Goal: Information Seeking & Learning: Learn about a topic

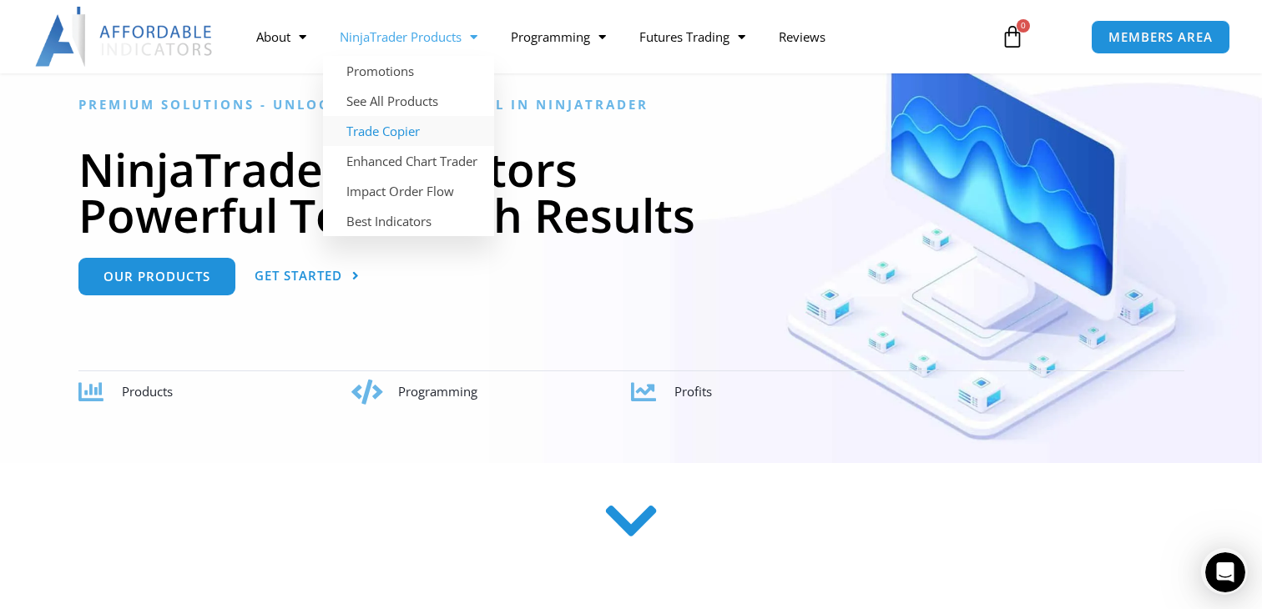
click at [407, 124] on link "Trade Copier" at bounding box center [408, 131] width 171 height 30
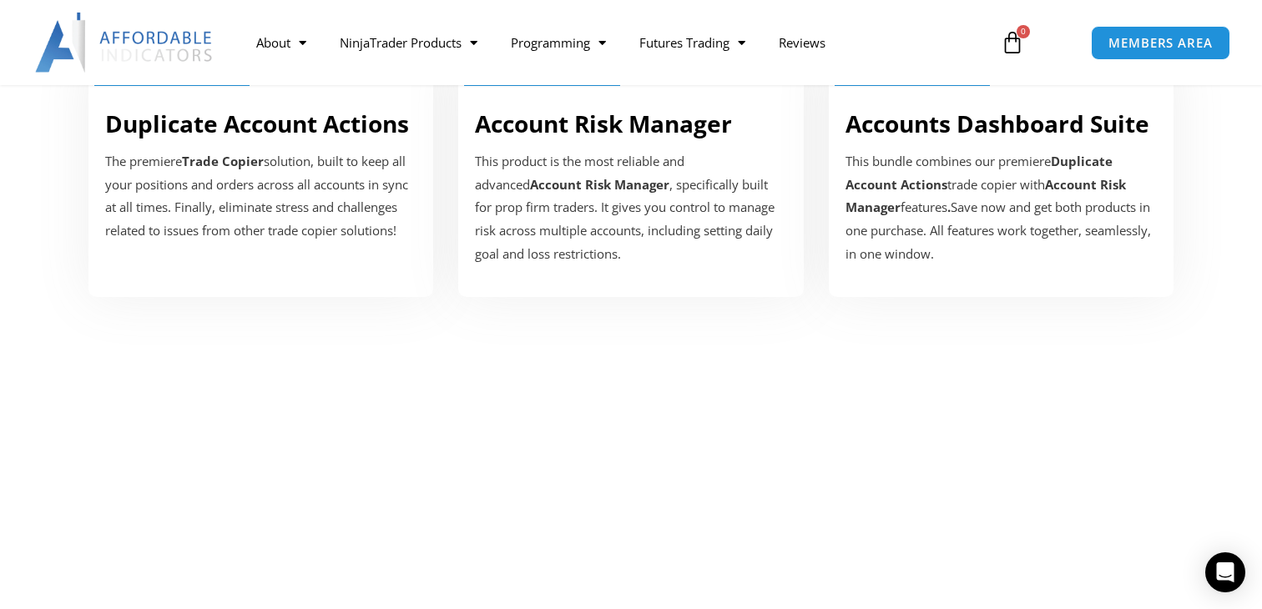
scroll to position [716, 0]
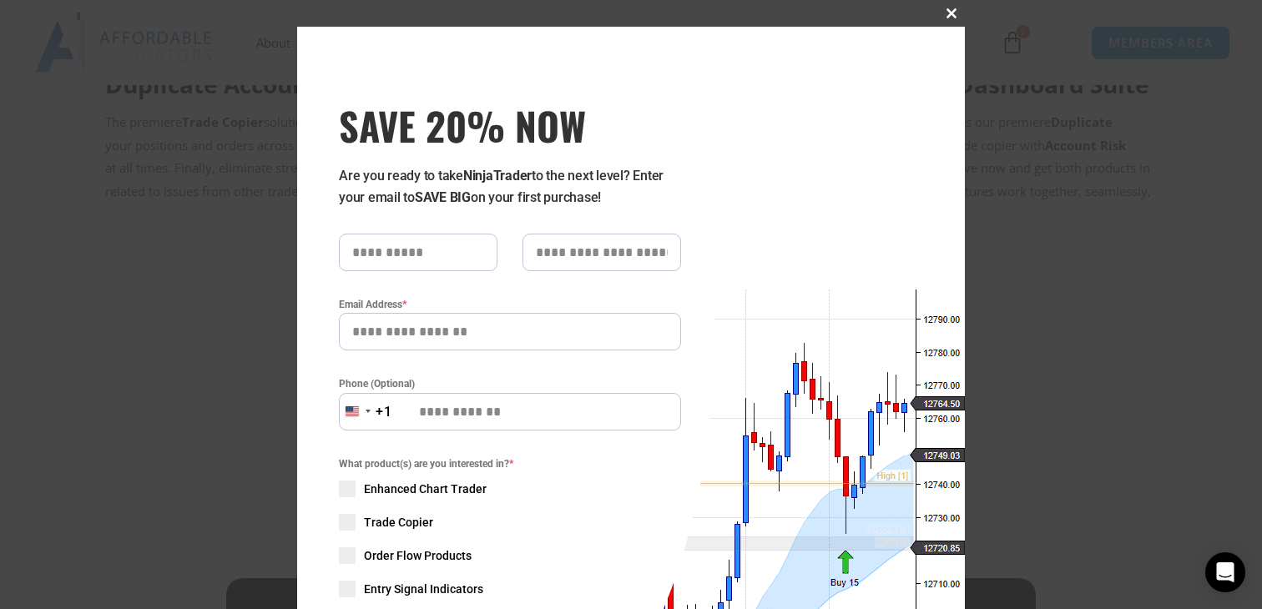
click at [957, 5] on button "Close this module" at bounding box center [951, 13] width 27 height 27
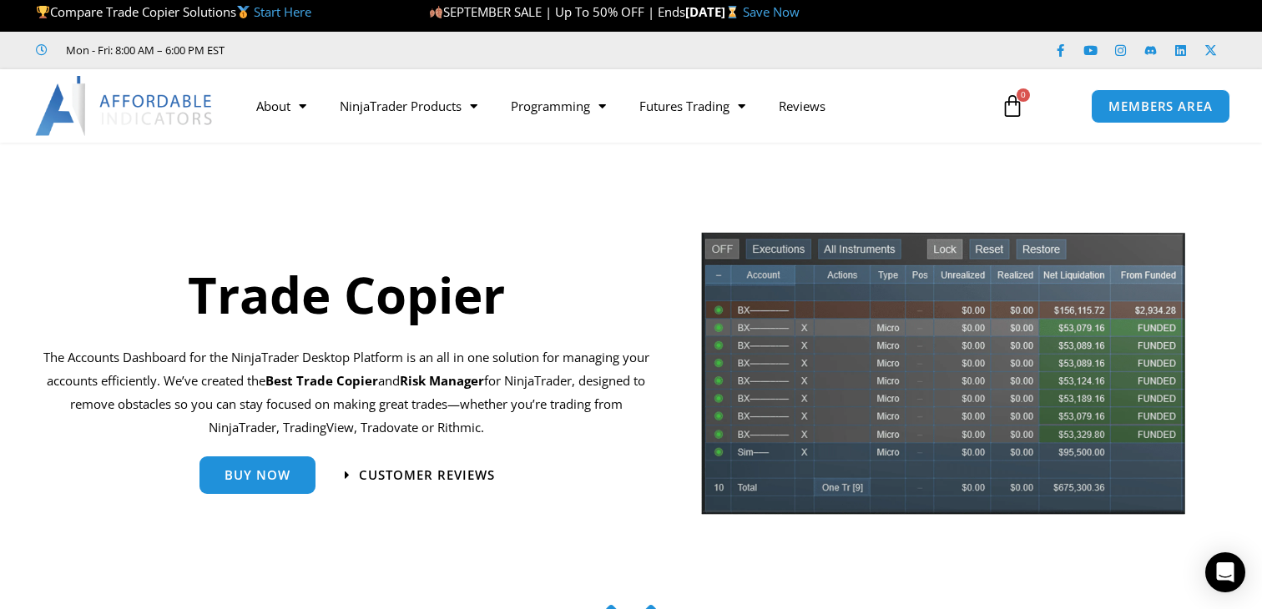
scroll to position [0, 0]
